Goal: Check status: Check status

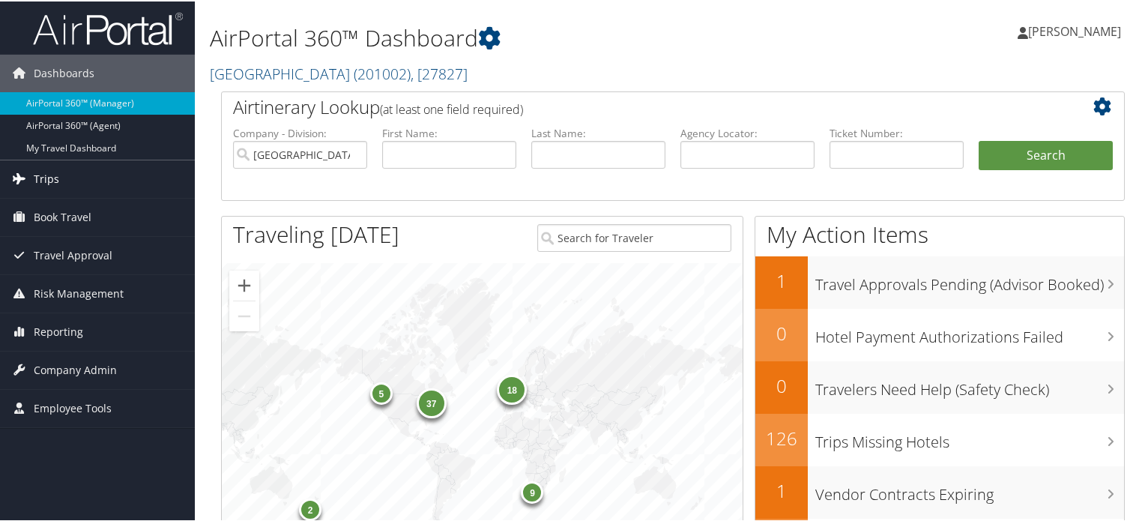
click at [90, 177] on link "Trips" at bounding box center [97, 177] width 195 height 37
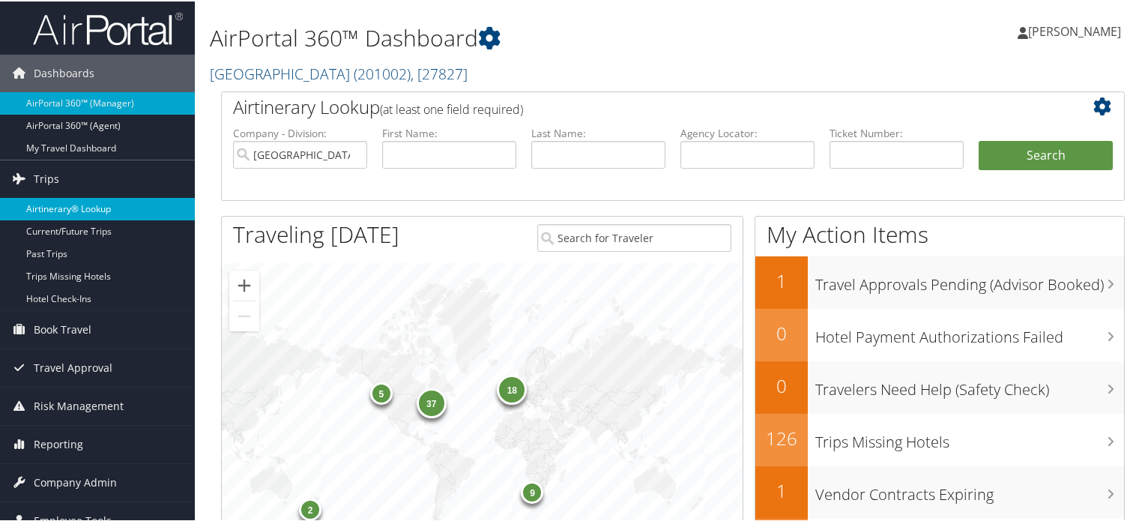
click at [102, 199] on link "Airtinerary® Lookup" at bounding box center [97, 207] width 195 height 22
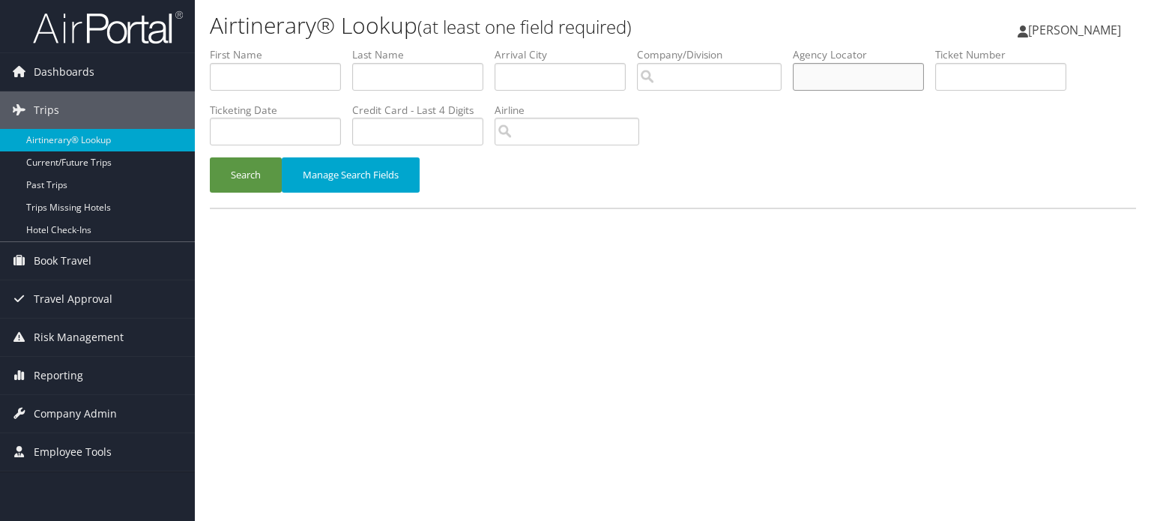
click at [830, 74] on input "text" at bounding box center [858, 77] width 131 height 28
paste input "CRLZXV"
click at [261, 163] on button "Search" at bounding box center [246, 174] width 72 height 35
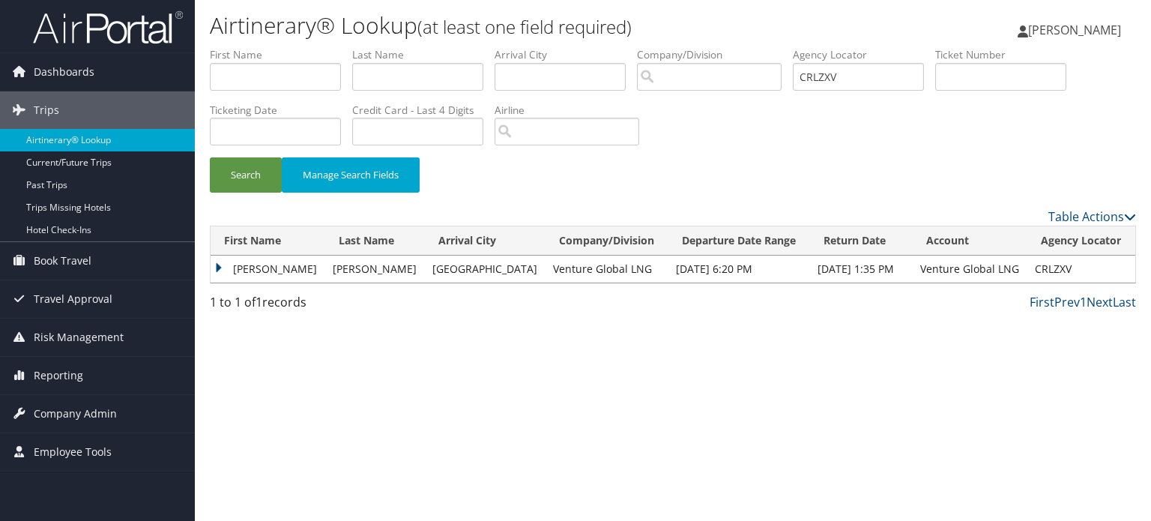
click at [223, 263] on td "TRAVIS JAMES" at bounding box center [268, 268] width 115 height 27
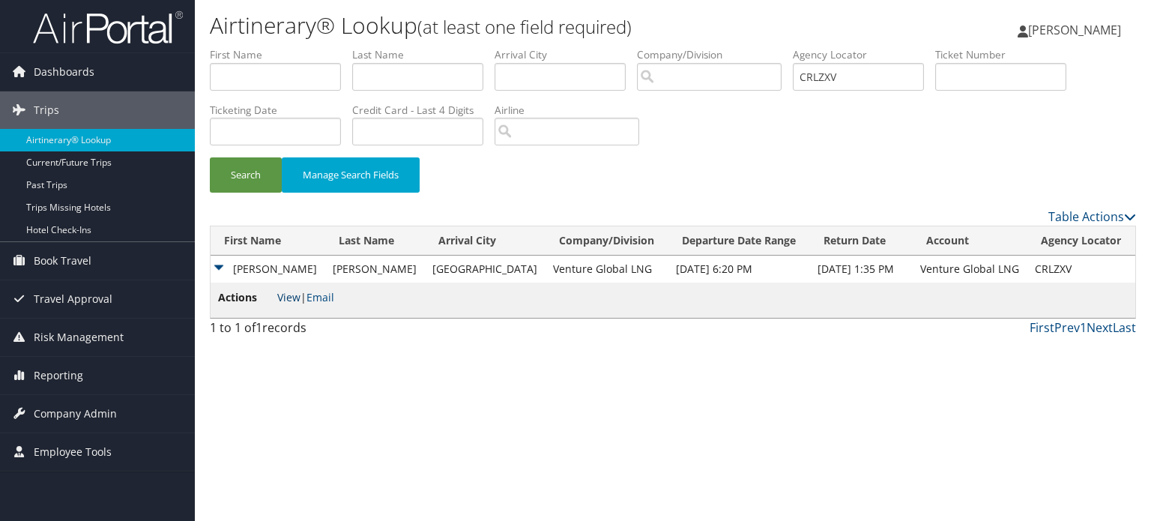
click at [290, 295] on link "View" at bounding box center [288, 297] width 23 height 14
click at [845, 77] on input "CRLZXV" at bounding box center [858, 77] width 131 height 28
paste input "LNGTWI"
type input "LNGTWI"
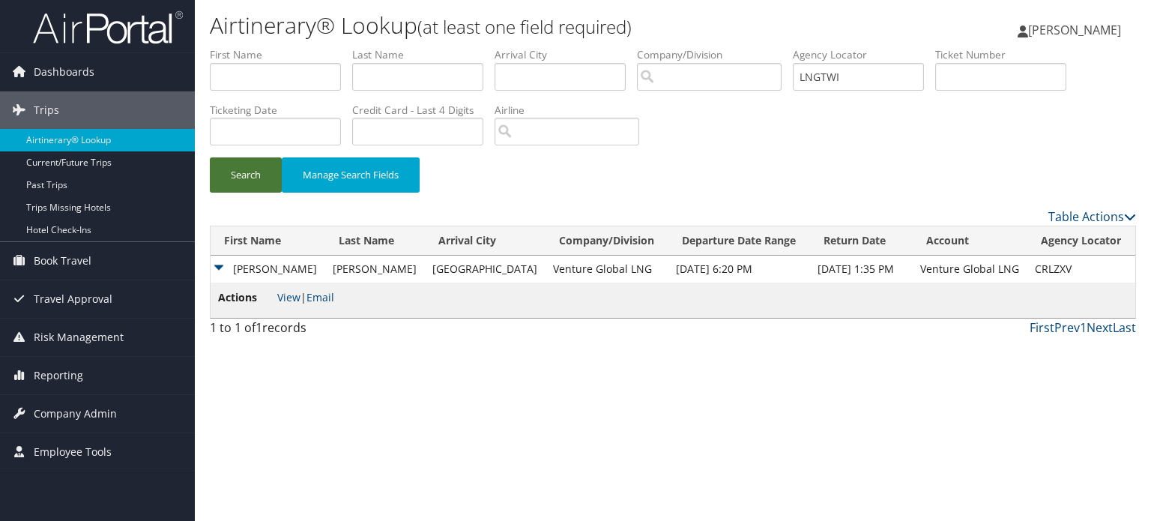
click at [255, 178] on button "Search" at bounding box center [246, 174] width 72 height 35
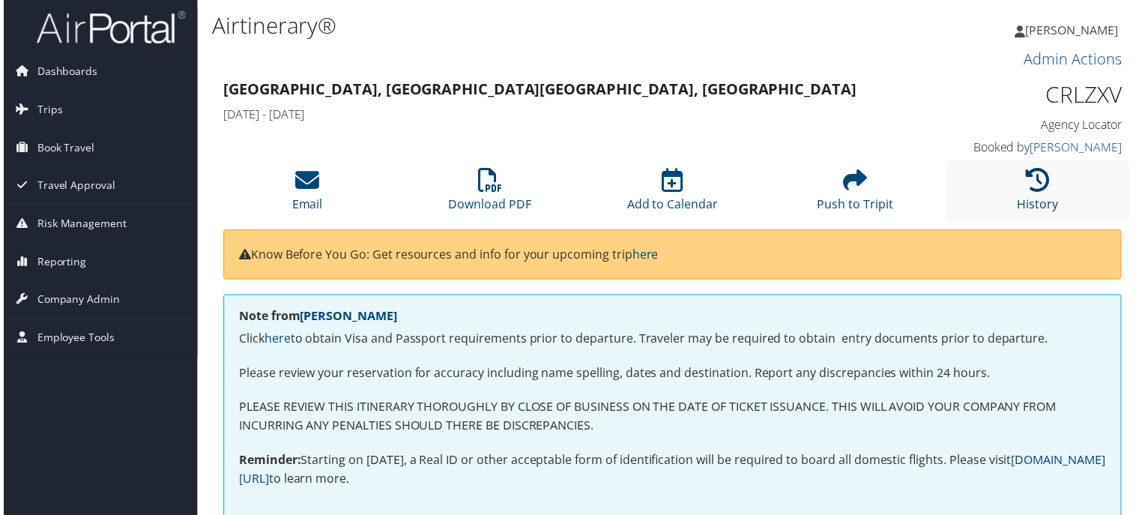
click at [1042, 191] on icon at bounding box center [1040, 181] width 24 height 24
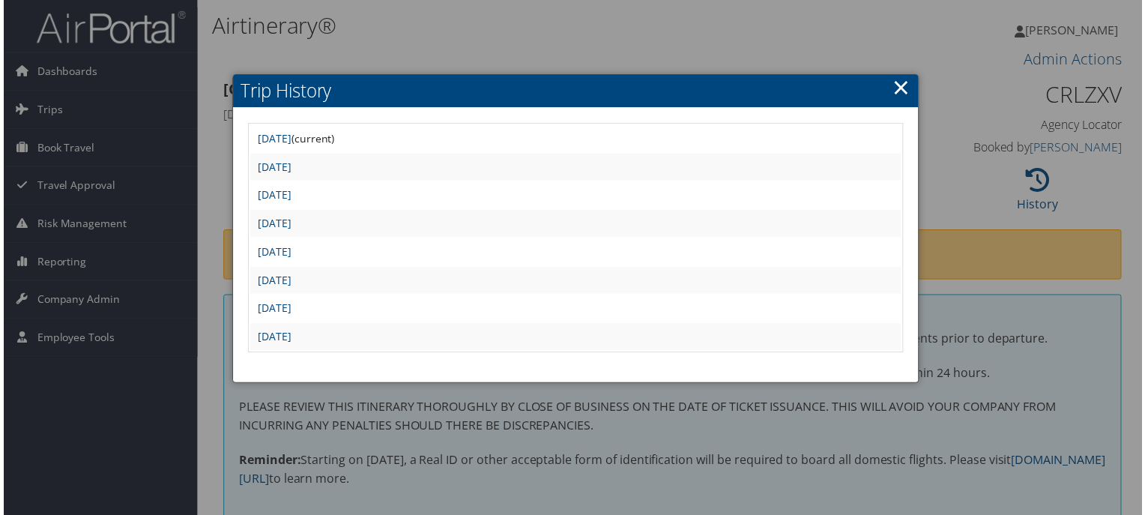
click at [765, 43] on div at bounding box center [575, 260] width 1151 height 521
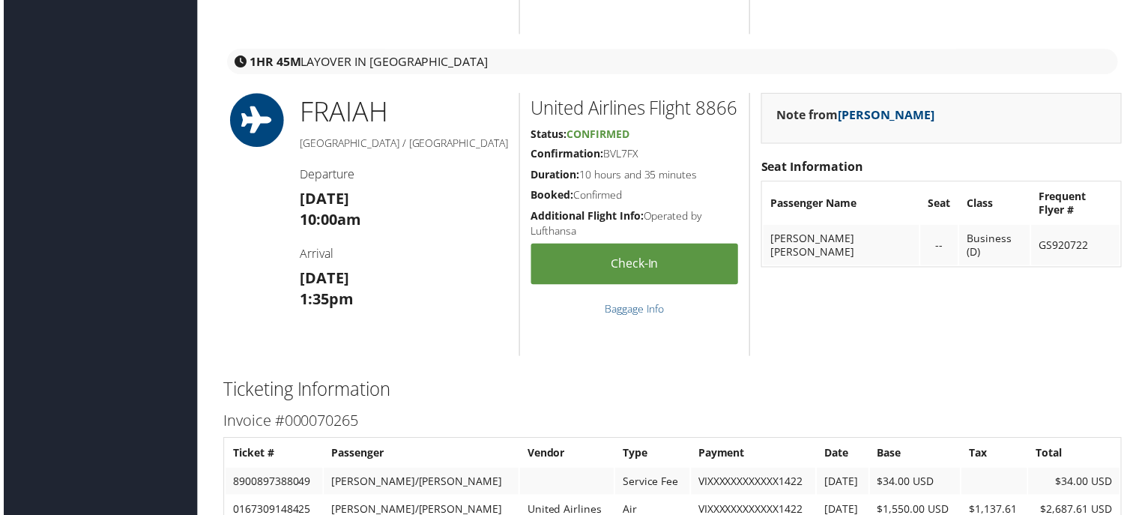
scroll to position [1573, 0]
